Goal: Task Accomplishment & Management: Complete application form

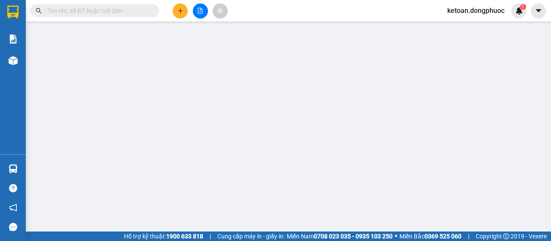
click at [111, 12] on input "text" at bounding box center [98, 10] width 102 height 9
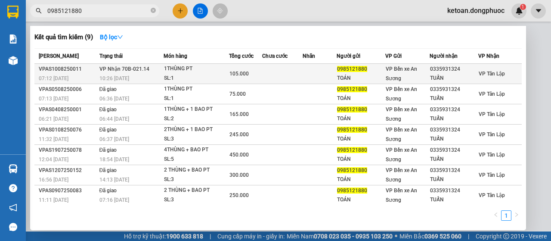
type input "0985121880"
click at [170, 75] on div "SL: 1" at bounding box center [196, 78] width 65 height 9
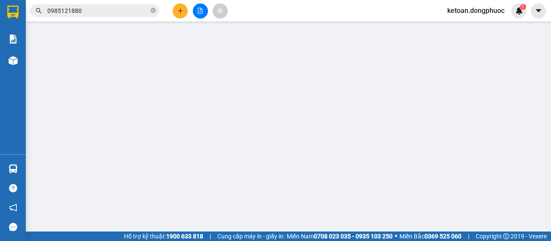
type input "0985121880"
type input "TOÁN"
type input "0335931324"
type input "TUẤN"
type input "105.000"
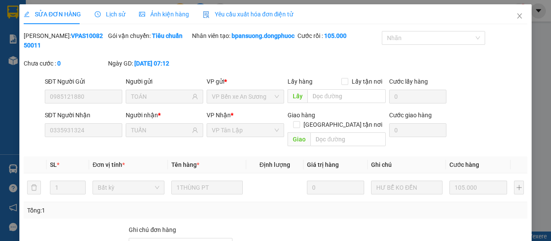
click at [235, 12] on span "Yêu cầu xuất hóa đơn điện tử" at bounding box center [248, 14] width 91 height 7
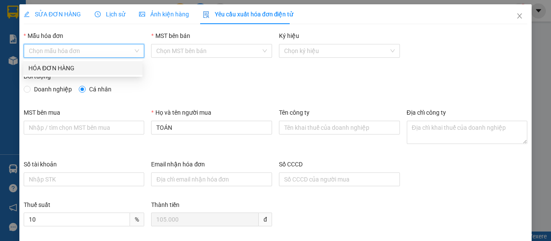
click at [114, 51] on input "Mẫu hóa đơn" at bounding box center [81, 50] width 105 height 13
click at [109, 64] on div "HÓA ĐƠN HÀNG" at bounding box center [82, 67] width 109 height 9
type input "8"
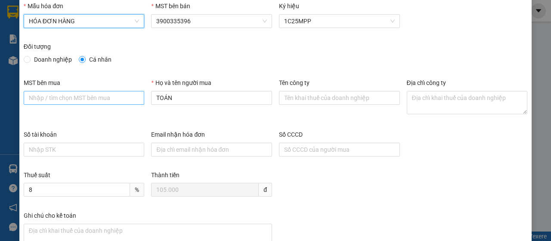
scroll to position [43, 0]
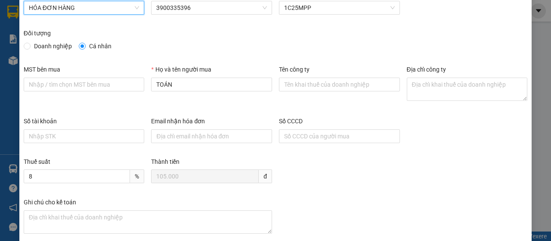
click at [62, 44] on span "Doanh nghiệp" at bounding box center [53, 45] width 45 height 9
click at [30, 44] on input "Doanh nghiệp" at bounding box center [27, 46] width 6 height 6
radio input "true"
radio input "false"
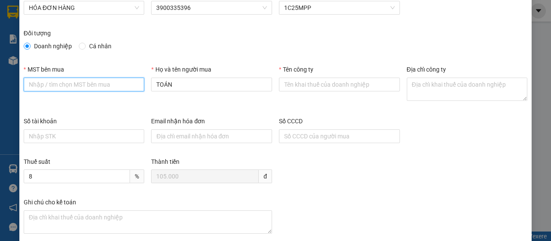
click at [61, 84] on input "MST bên mua" at bounding box center [84, 84] width 121 height 14
click at [66, 84] on input "MST bên mua" at bounding box center [84, 84] width 121 height 14
type input "0100773892-001"
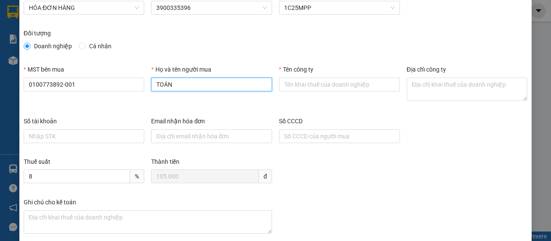
click at [208, 85] on input "TOÁN" at bounding box center [211, 84] width 121 height 14
drag, startPoint x: 206, startPoint y: 84, endPoint x: 127, endPoint y: 96, distance: 80.6
click at [127, 96] on div "MST bên mua 0100773892-001 Họ và tên người mua TOÁN Tên công ty Địa chỉ công ty" at bounding box center [275, 91] width 511 height 52
type input "[PERSON_NAME]"
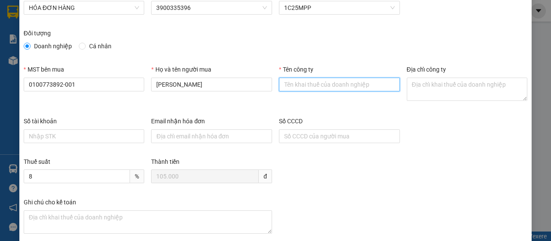
click at [298, 84] on input "Tên công ty" at bounding box center [339, 84] width 121 height 14
click at [334, 79] on input "Tên công ty" at bounding box center [339, 84] width 121 height 14
type input "Chi nhánh Công ty TNHH INTERTEK [GEOGRAPHIC_DATA] TẠI [GEOGRAPHIC_DATA]"
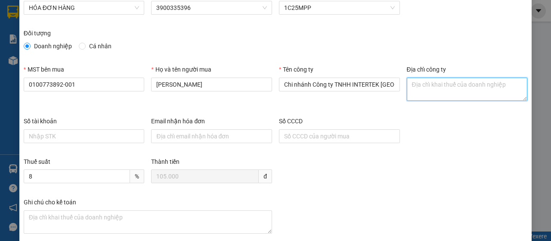
click at [426, 90] on textarea "Địa chỉ công ty" at bounding box center [467, 88] width 121 height 23
type textarea "ta"
click at [421, 91] on textarea "ta" at bounding box center [467, 88] width 121 height 23
click at [420, 90] on textarea "ta" at bounding box center [467, 88] width 121 height 23
drag, startPoint x: 420, startPoint y: 90, endPoint x: 390, endPoint y: 96, distance: 30.8
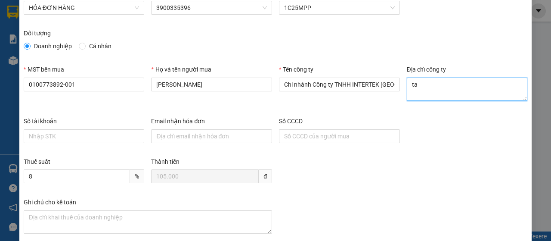
click at [390, 96] on div "MST bên mua 0100773892-001 Họ và tên người mua [PERSON_NAME] Tên công ty Chi nh…" at bounding box center [275, 91] width 511 height 52
click at [418, 84] on textarea "Địa chỉ công ty" at bounding box center [467, 88] width 121 height 23
click at [410, 88] on textarea "Địa chỉ công ty" at bounding box center [467, 88] width 121 height 23
drag, startPoint x: 410, startPoint y: 87, endPoint x: 429, endPoint y: 87, distance: 19.4
click at [429, 87] on textarea "Địa chỉ công ty" at bounding box center [467, 88] width 121 height 23
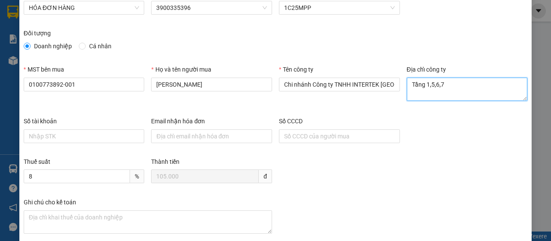
click at [426, 87] on textarea "Tầng 1,5,6,7" at bounding box center [467, 88] width 121 height 23
click at [431, 87] on textarea "Tầng 1, 5,6,7" at bounding box center [467, 88] width 121 height 23
click at [434, 87] on textarea "Tầng 1, 5,6,7" at bounding box center [467, 88] width 121 height 23
click at [443, 86] on textarea "Tầng 1, 5, 6,7" at bounding box center [467, 88] width 121 height 23
click at [440, 86] on textarea "Tầng 1, 5, 6,7" at bounding box center [467, 88] width 121 height 23
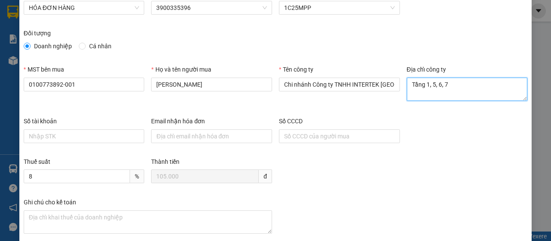
click at [446, 86] on textarea "Tầng 1, 5, 6, 7" at bounding box center [467, 88] width 121 height 23
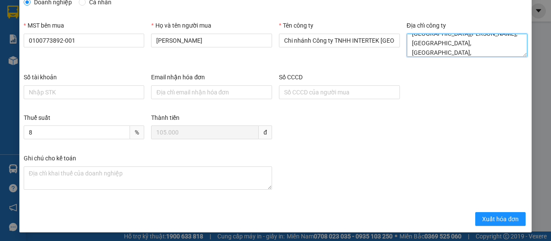
scroll to position [87, 0]
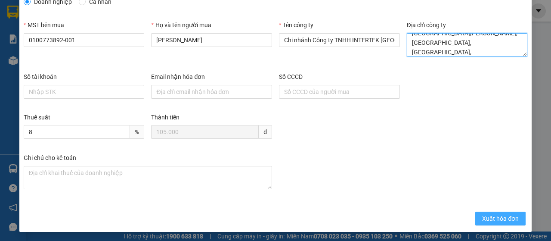
type textarea "Tầng 1, 5, 6, 7 Tòa nhà S.O.H.O Biz, [GEOGRAPHIC_DATA][PERSON_NAME], [GEOGRAPHI…"
drag, startPoint x: 488, startPoint y: 218, endPoint x: 478, endPoint y: 220, distance: 10.5
click at [488, 219] on span "Xuất hóa đơn" at bounding box center [500, 218] width 37 height 9
